Goal: Task Accomplishment & Management: Manage account settings

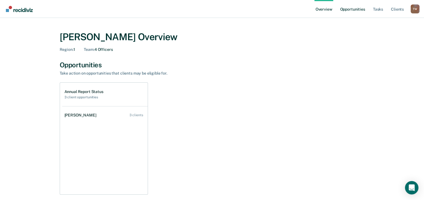
click at [350, 10] on link "Opportunities" at bounding box center [352, 9] width 27 height 18
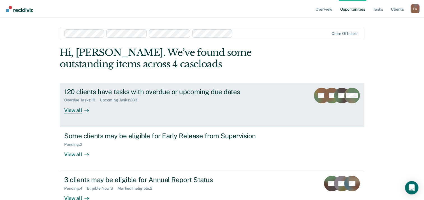
click at [79, 112] on div "View all" at bounding box center [79, 108] width 31 height 11
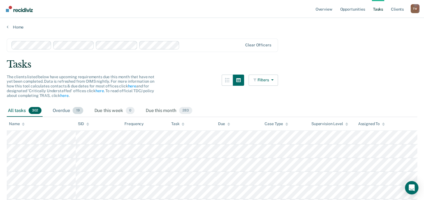
click at [65, 113] on div "Overdue 19" at bounding box center [68, 111] width 33 height 12
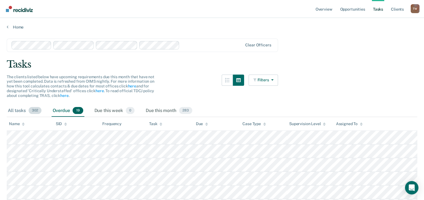
click at [20, 109] on div "All tasks 302" at bounding box center [25, 111] width 36 height 12
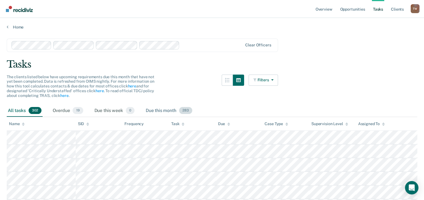
click at [163, 109] on div "Due this month 283" at bounding box center [168, 111] width 49 height 12
click at [18, 110] on div "All tasks 302" at bounding box center [25, 111] width 36 height 12
